Goal: Transaction & Acquisition: Purchase product/service

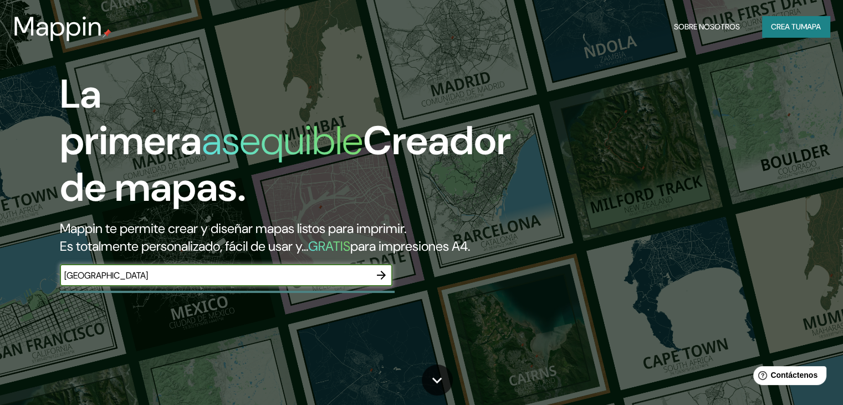
type input "[GEOGRAPHIC_DATA]"
click at [385, 282] on icon "button" at bounding box center [381, 274] width 13 height 13
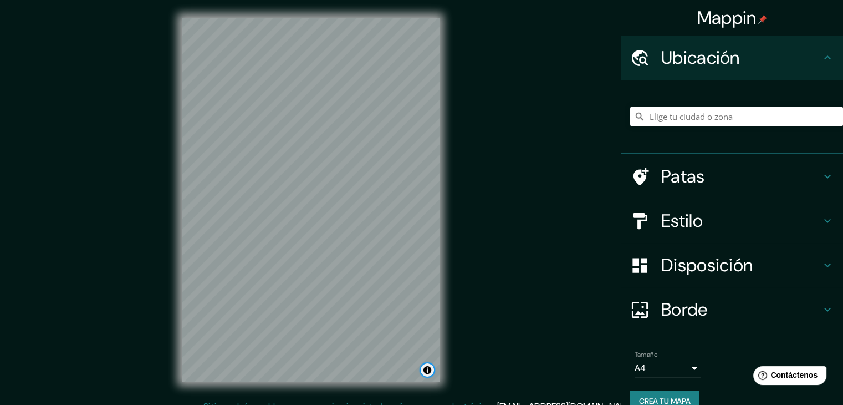
click at [423, 372] on button "Activar o desactivar atribución" at bounding box center [427, 369] width 13 height 13
click at [427, 371] on button "Activar o desactivar atribución" at bounding box center [427, 369] width 13 height 13
click at [348, 370] on font "© OpenStreetMap" at bounding box center [333, 370] width 54 height 8
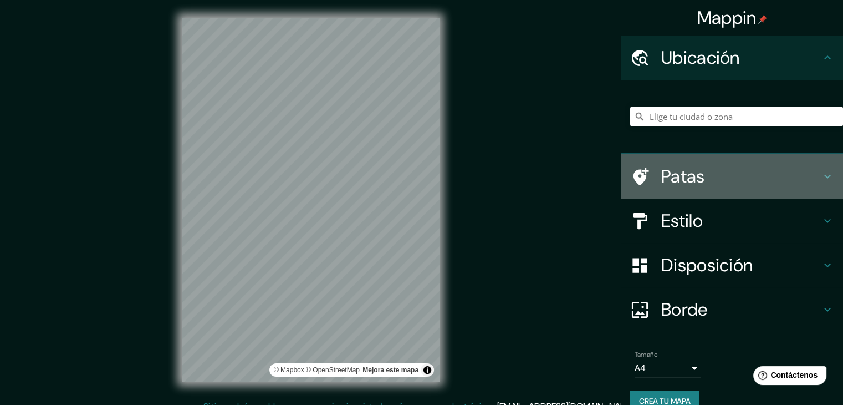
click at [823, 183] on div "Patas" at bounding box center [733, 176] width 222 height 44
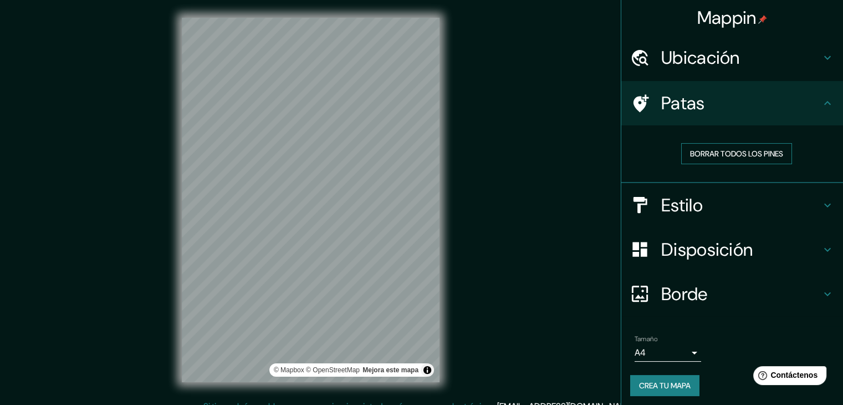
click at [755, 157] on font "Borrar todos los pines" at bounding box center [736, 154] width 93 height 10
click at [821, 202] on icon at bounding box center [827, 205] width 13 height 13
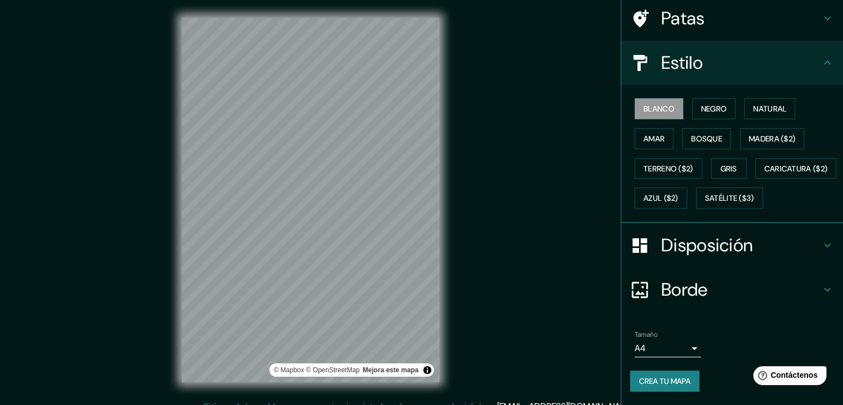
click at [779, 252] on h4 "Disposición" at bounding box center [742, 245] width 160 height 22
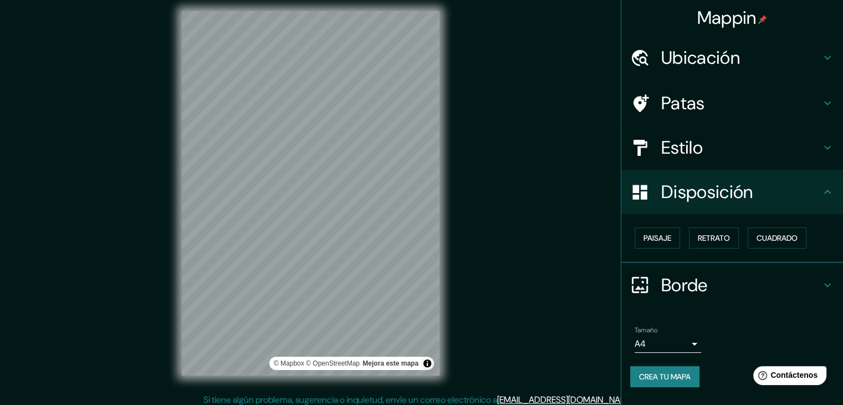
scroll to position [13, 0]
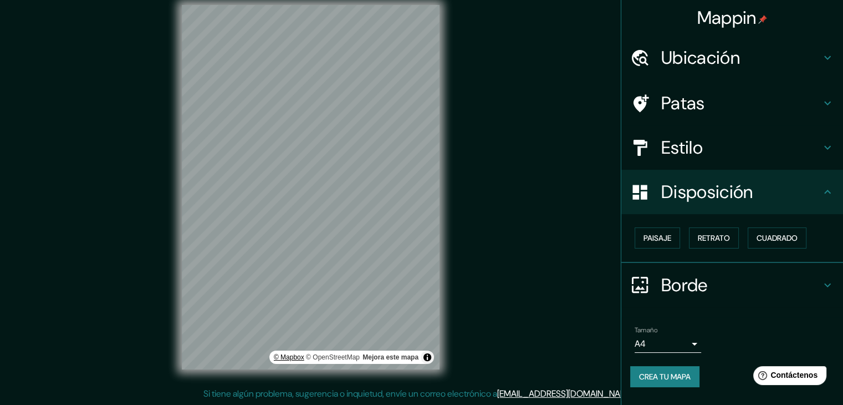
click at [291, 356] on font "© Mapbox" at bounding box center [289, 357] width 30 height 8
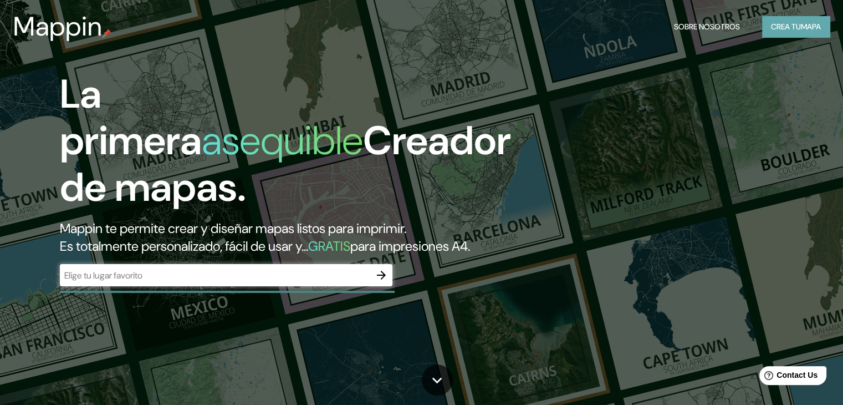
click at [818, 22] on font "mapa" at bounding box center [811, 27] width 20 height 10
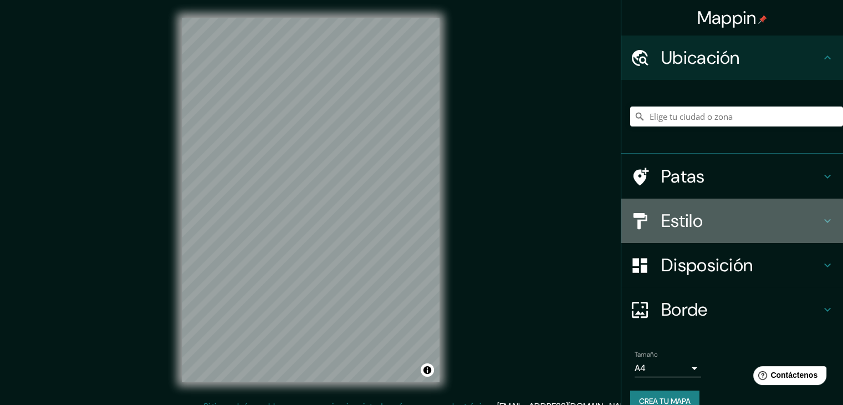
click at [701, 220] on h4 "Estilo" at bounding box center [742, 221] width 160 height 22
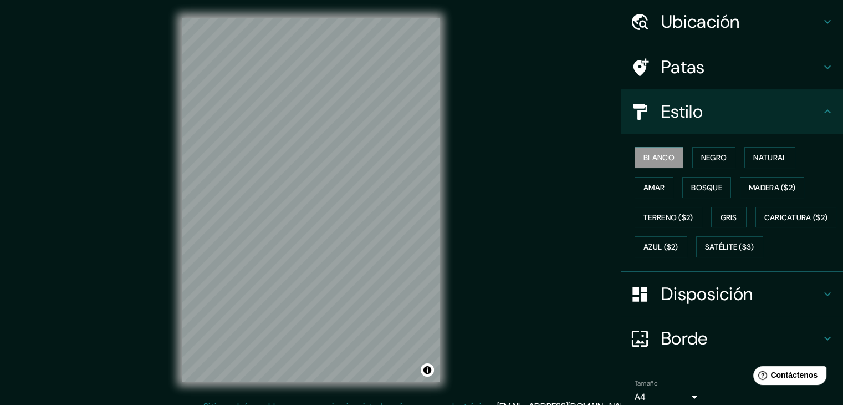
scroll to position [55, 0]
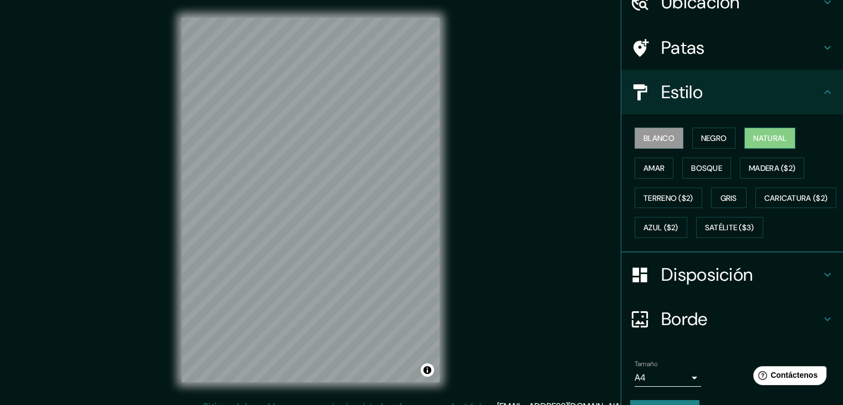
click at [774, 143] on font "Natural" at bounding box center [770, 138] width 33 height 14
click at [703, 163] on font "Bosque" at bounding box center [706, 168] width 31 height 10
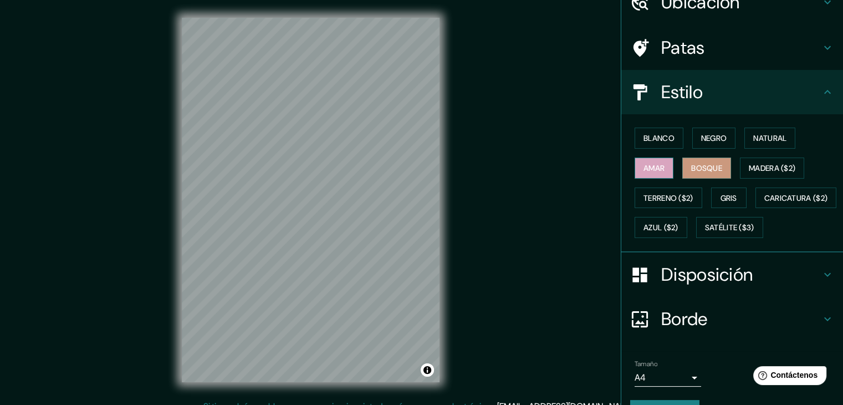
click at [654, 163] on font "Amar" at bounding box center [654, 168] width 21 height 10
click at [696, 167] on font "Bosque" at bounding box center [706, 168] width 31 height 10
click at [765, 203] on font "Caricatura ($2)" at bounding box center [797, 198] width 64 height 10
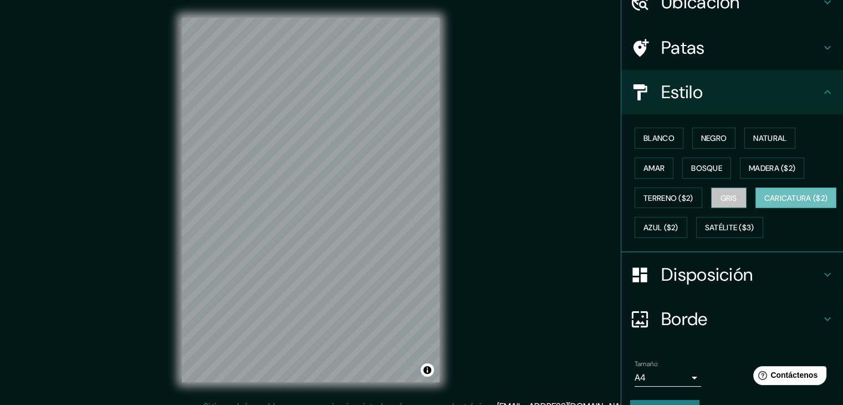
click at [731, 197] on font "Gris" at bounding box center [729, 198] width 17 height 10
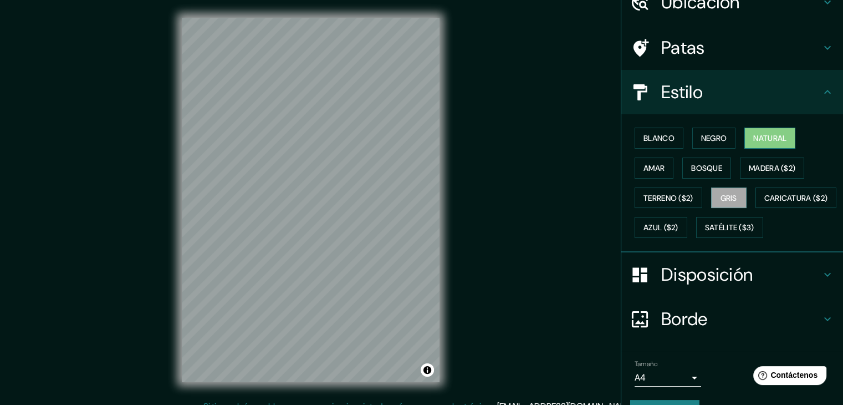
click at [777, 140] on font "Natural" at bounding box center [770, 138] width 33 height 10
click at [715, 164] on button "Bosque" at bounding box center [707, 167] width 49 height 21
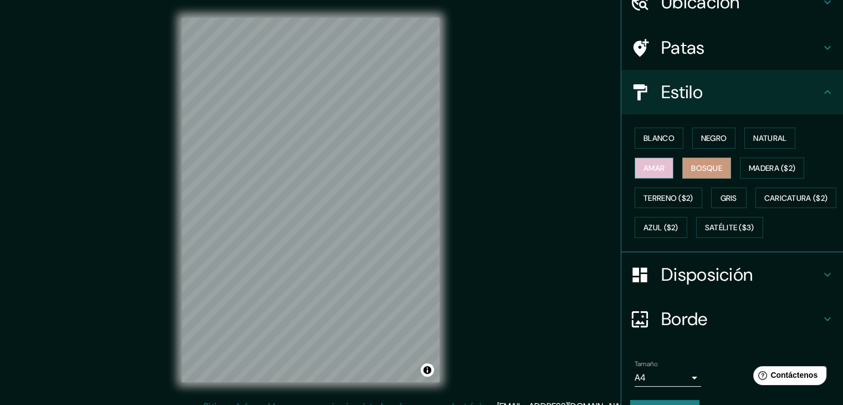
click at [659, 168] on button "Amar" at bounding box center [654, 167] width 39 height 21
click at [699, 166] on font "Bosque" at bounding box center [706, 168] width 31 height 10
drag, startPoint x: 446, startPoint y: 195, endPoint x: 521, endPoint y: 160, distance: 82.9
click at [521, 160] on div "Mappin Ubicación Patas Estilo Blanco Negro Natural Amar Bosque Madera ($2) Terr…" at bounding box center [421, 209] width 843 height 418
